Goal: Task Accomplishment & Management: Manage account settings

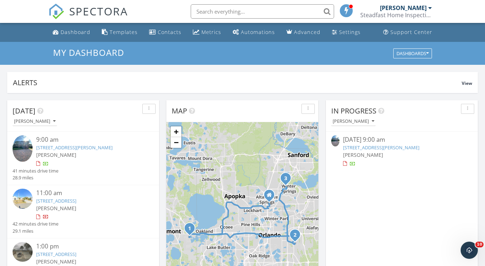
click at [397, 149] on link "13130 Hartle Rd, Clermont, FL 34711" at bounding box center [381, 147] width 76 height 6
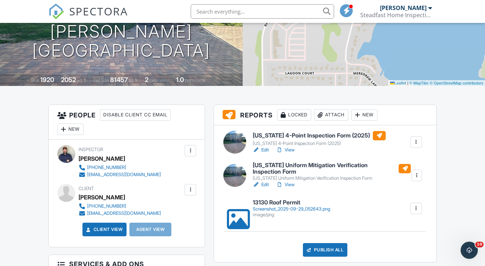
click at [414, 211] on div at bounding box center [415, 208] width 7 height 7
click at [321, 212] on div "image/png" at bounding box center [291, 215] width 77 height 6
click at [415, 205] on div at bounding box center [415, 208] width 11 height 11
click at [420, 226] on link "Delete" at bounding box center [411, 228] width 27 height 8
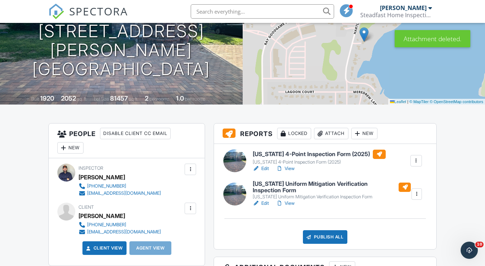
scroll to position [88, 0]
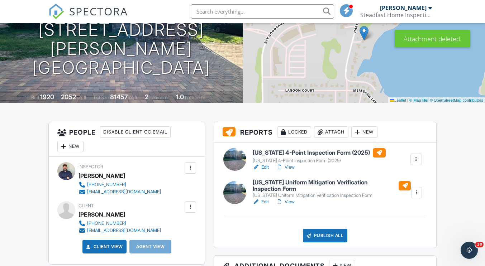
click at [265, 168] on link "Edit" at bounding box center [261, 167] width 16 height 7
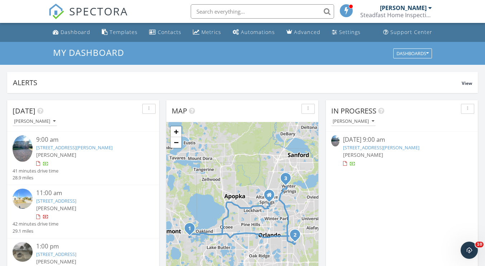
click at [371, 147] on link "13130 Hartle Rd, Clermont, FL 34711" at bounding box center [381, 147] width 76 height 6
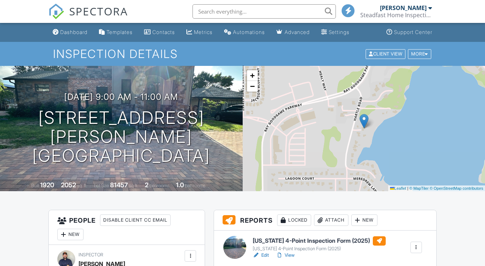
click at [231, 11] on input "text" at bounding box center [263, 11] width 143 height 14
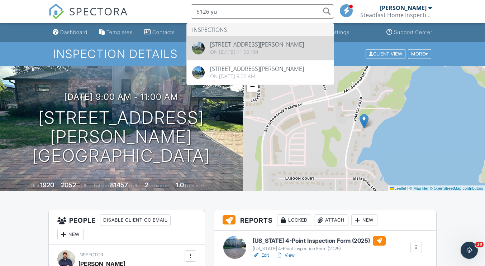
type input "6126 yu"
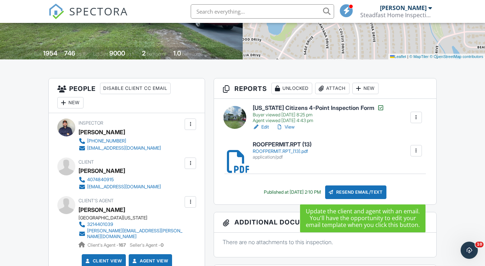
click at [353, 190] on div "Resend Email/Text" at bounding box center [356, 193] width 62 height 14
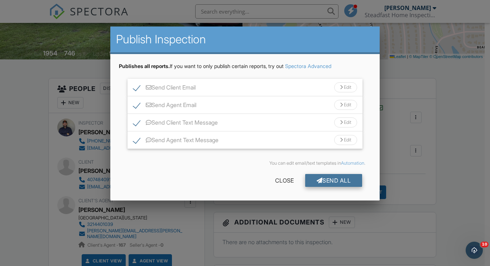
click at [337, 179] on div "Send All" at bounding box center [333, 180] width 57 height 13
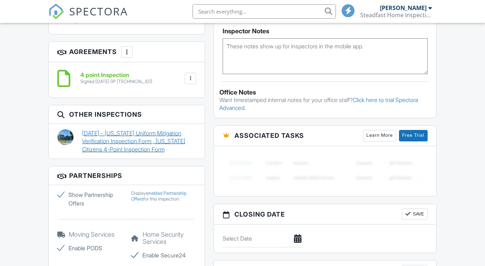
click at [161, 132] on link "[DATE] - [US_STATE] Uniform Mitigation Verification Inspection Form , [US_STATE…" at bounding box center [139, 141] width 114 height 24
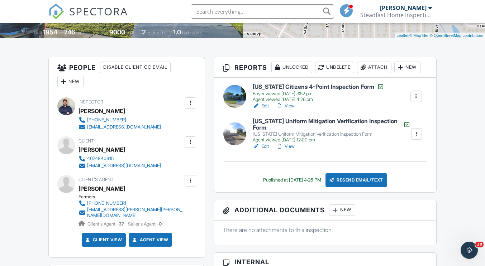
click at [294, 145] on link "View" at bounding box center [285, 146] width 19 height 7
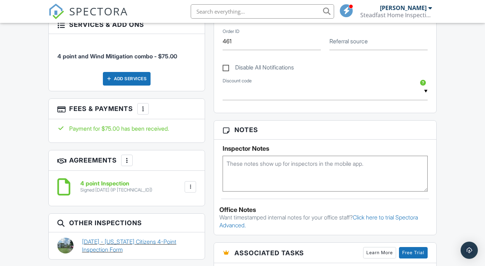
scroll to position [466, 0]
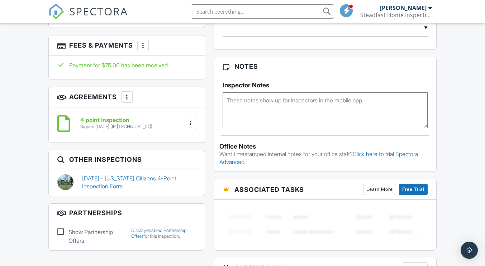
click at [121, 179] on link "08/15/2024 - Florida Citizens 4-Point Inspection Form" at bounding box center [139, 182] width 114 height 16
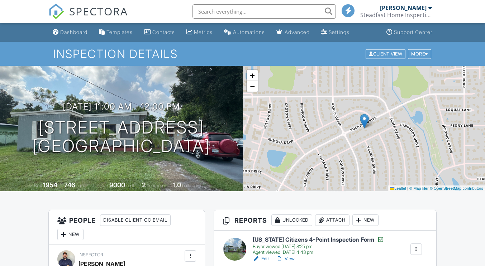
click at [340, 215] on div "Attach" at bounding box center [332, 220] width 34 height 11
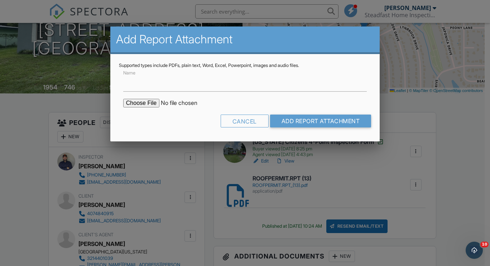
click at [139, 105] on input "file" at bounding box center [184, 103] width 122 height 9
type input "C:\fakepath\6126_Yucatan_Dr___Florida_Uniform_Mitigation_Verification_Inspectio…"
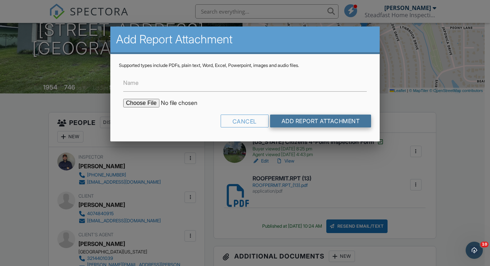
click at [285, 118] on input "Add Report Attachment" at bounding box center [320, 121] width 101 height 13
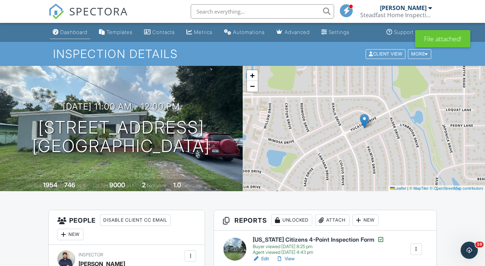
click at [77, 34] on div "Dashboard" at bounding box center [73, 32] width 27 height 6
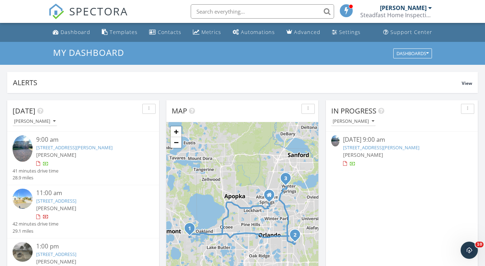
click at [396, 148] on link "[STREET_ADDRESS][PERSON_NAME]" at bounding box center [381, 147] width 76 height 6
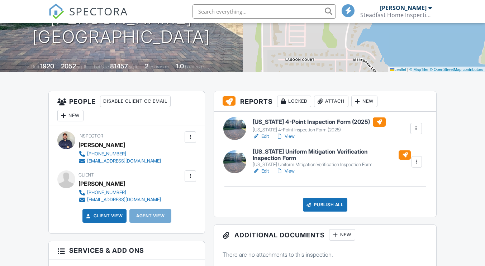
click at [265, 173] on link "Edit" at bounding box center [261, 171] width 16 height 7
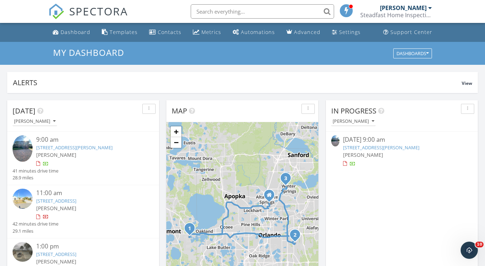
click at [363, 150] on link "[STREET_ADDRESS][PERSON_NAME]" at bounding box center [381, 147] width 76 height 6
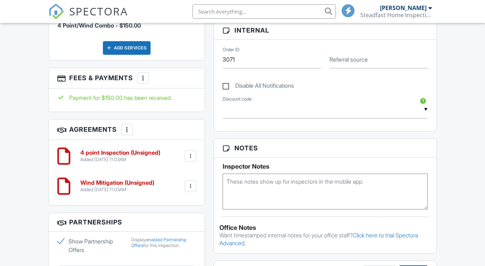
scroll to position [376, 0]
click at [155, 155] on h6 "4 point Inspection (Unsigned)" at bounding box center [120, 153] width 80 height 6
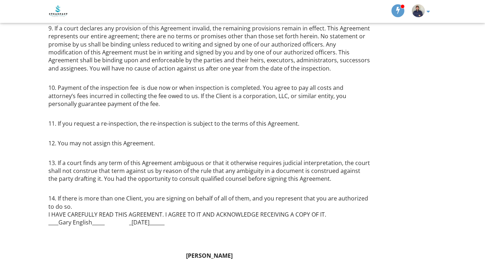
scroll to position [521, 0]
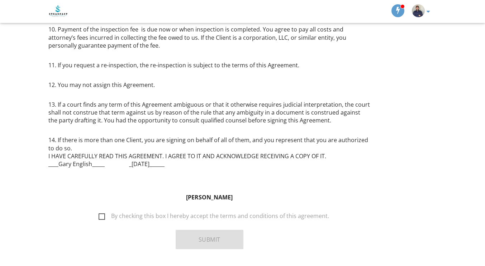
click at [105, 213] on label "By checking this box I hereby accept the terms and conditions of this agreement." at bounding box center [214, 217] width 230 height 9
click at [99, 210] on input "By checking this box I hereby accept the terms and conditions of this agreement." at bounding box center [96, 212] width 5 height 5
checkbox input "true"
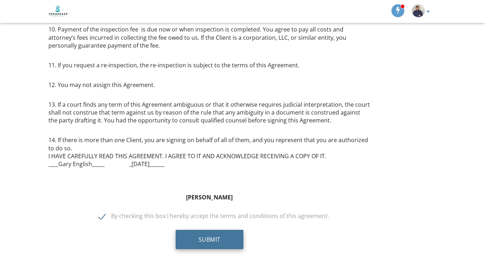
click at [182, 230] on button "Submit" at bounding box center [210, 239] width 68 height 19
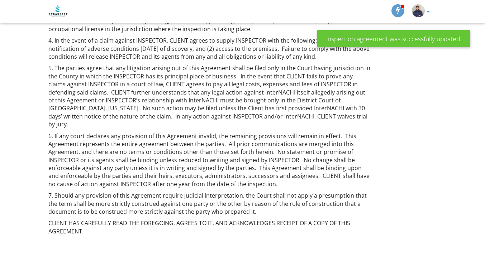
scroll to position [484, 0]
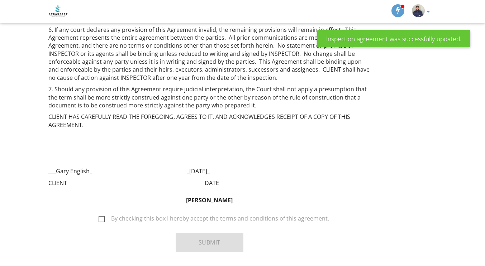
click at [104, 215] on label "By checking this box I hereby accept the terms and conditions of this agreement." at bounding box center [214, 219] width 230 height 9
click at [99, 213] on input "By checking this box I hereby accept the terms and conditions of this agreement." at bounding box center [96, 215] width 5 height 5
checkbox input "true"
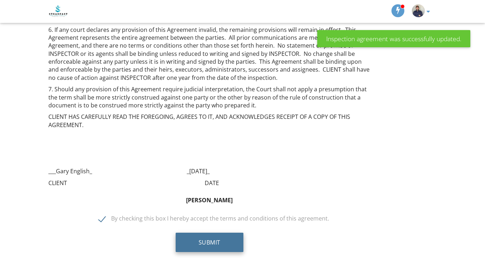
click at [193, 233] on button "Submit" at bounding box center [210, 242] width 68 height 19
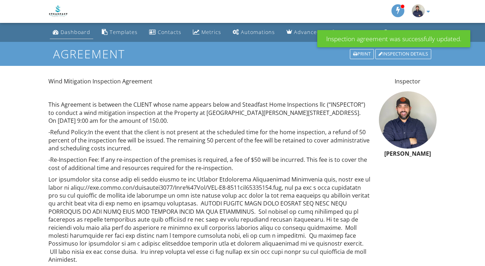
click at [73, 31] on div "Dashboard" at bounding box center [76, 32] width 30 height 7
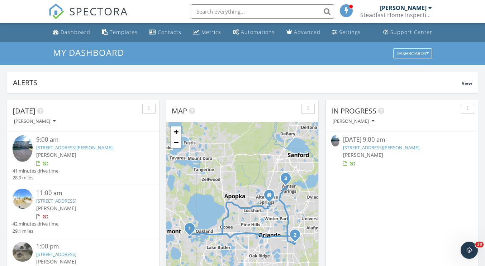
click at [387, 147] on link "[STREET_ADDRESS][PERSON_NAME]" at bounding box center [381, 147] width 76 height 6
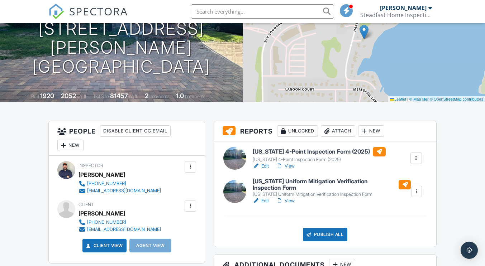
click at [291, 167] on link "View" at bounding box center [285, 166] width 19 height 7
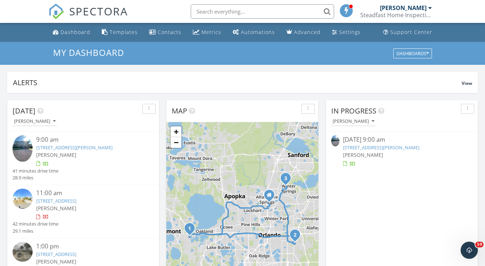
click at [357, 147] on link "13130 Hartle Rd, Clermont, FL 34711" at bounding box center [381, 147] width 76 height 6
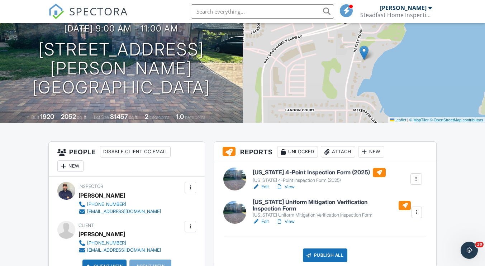
scroll to position [65, 0]
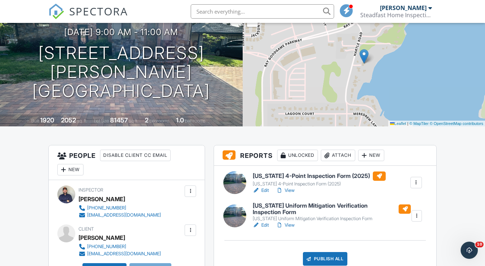
click at [290, 191] on link "View" at bounding box center [285, 190] width 19 height 7
click at [267, 225] on link "Edit" at bounding box center [261, 225] width 16 height 7
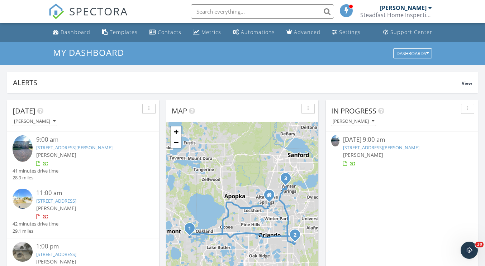
click at [361, 150] on link "13130 Hartle Rd, Clermont, FL 34711" at bounding box center [381, 147] width 76 height 6
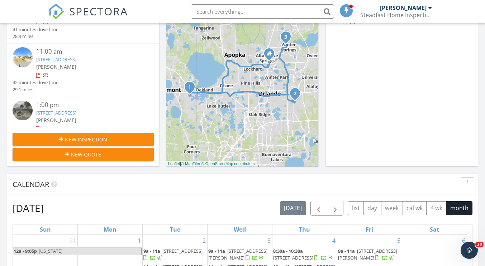
scroll to position [149, 0]
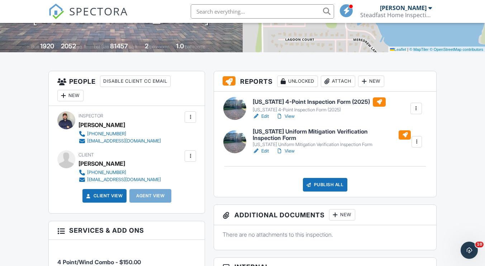
click at [265, 151] on link "Edit" at bounding box center [261, 151] width 16 height 7
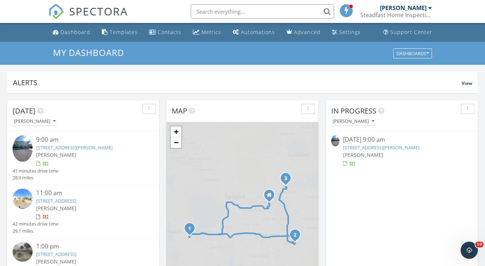
click at [361, 147] on link "13130 Hartle Rd, Clermont, FL 34711" at bounding box center [381, 147] width 76 height 6
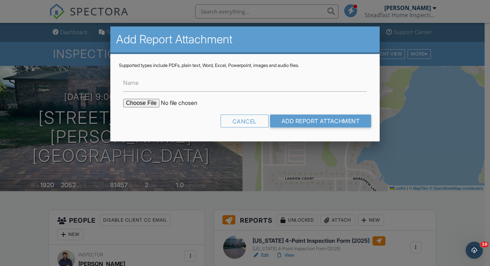
click at [150, 102] on input "file" at bounding box center [184, 103] width 122 height 9
type input "C:\fakepath\Screenshot 2025-09-29 103838.png"
click at [154, 85] on input "Name" at bounding box center [245, 83] width 244 height 18
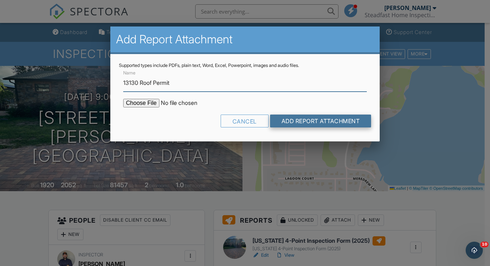
type input "13130 Roof Permit"
click at [277, 119] on input "Add Report Attachment" at bounding box center [320, 121] width 101 height 13
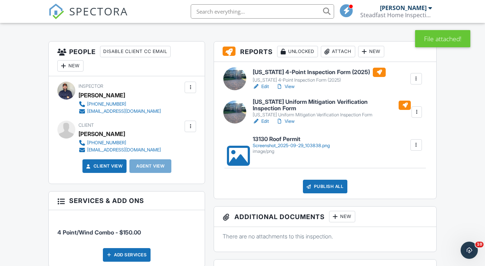
click at [312, 185] on div "Publish All" at bounding box center [325, 187] width 45 height 14
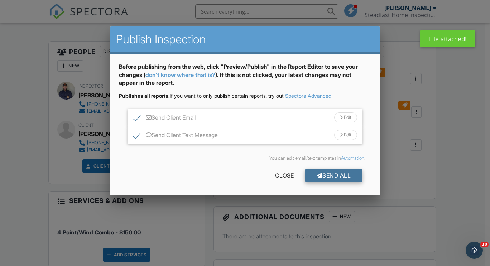
click at [320, 172] on div "Send All" at bounding box center [333, 175] width 57 height 13
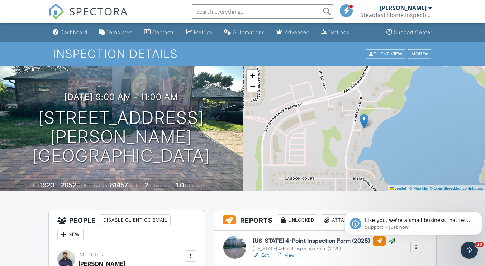
click at [77, 36] on link "Dashboard" at bounding box center [70, 32] width 40 height 13
